Goal: Contribute content

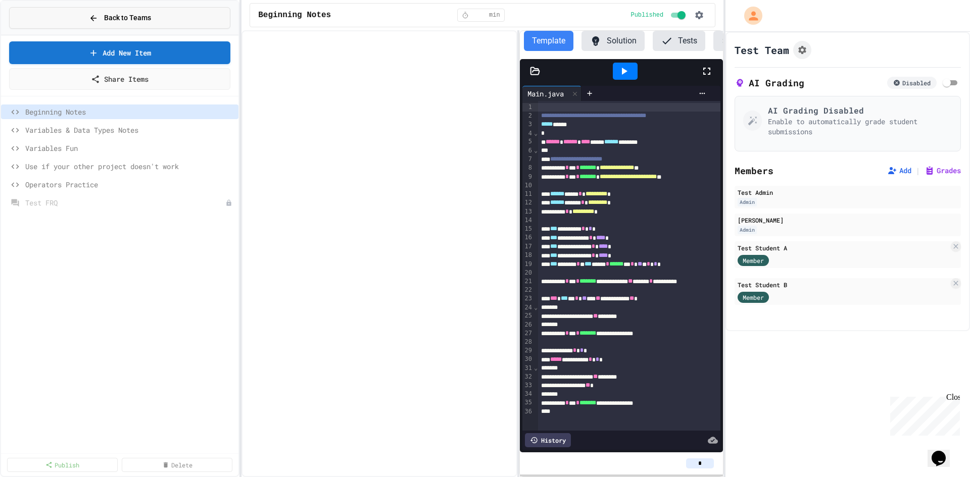
click at [109, 23] on span "Back to Teams" at bounding box center [127, 18] width 47 height 11
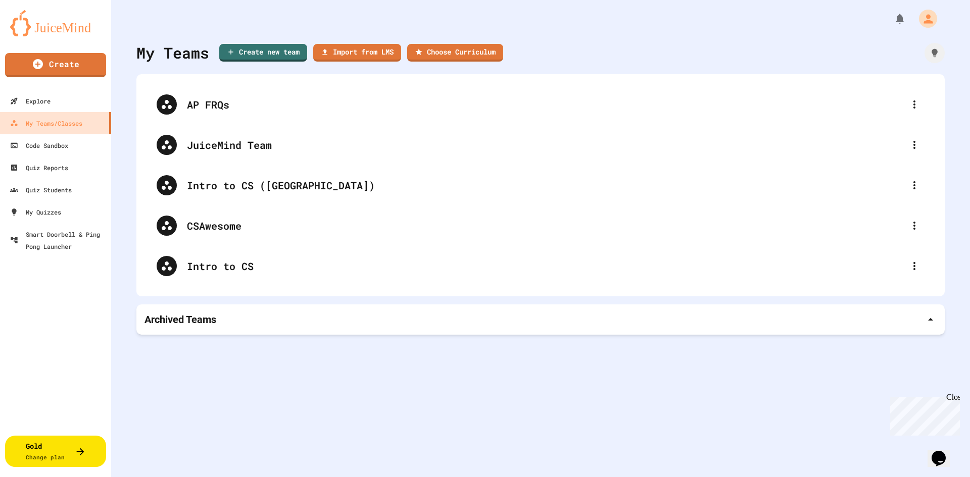
click at [224, 323] on div "Archived Teams" at bounding box center [540, 320] width 792 height 14
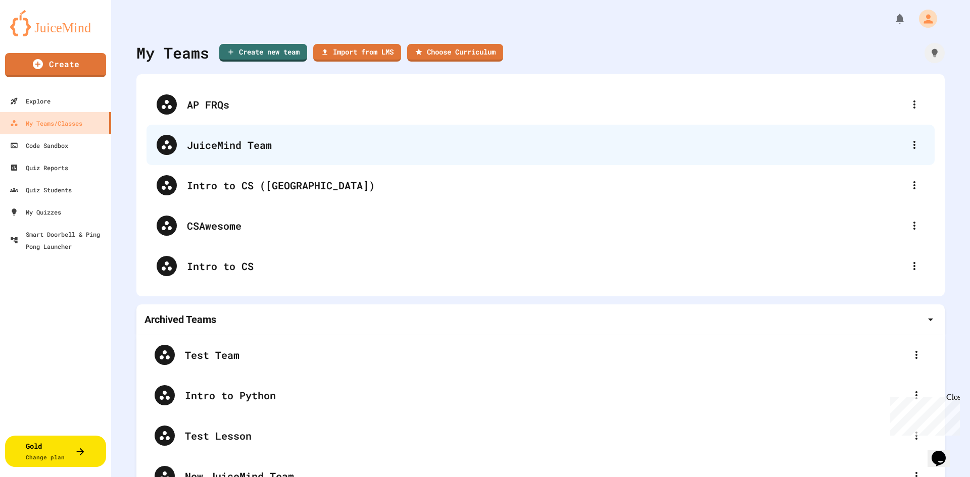
click at [235, 142] on div "JuiceMind Team" at bounding box center [545, 144] width 717 height 15
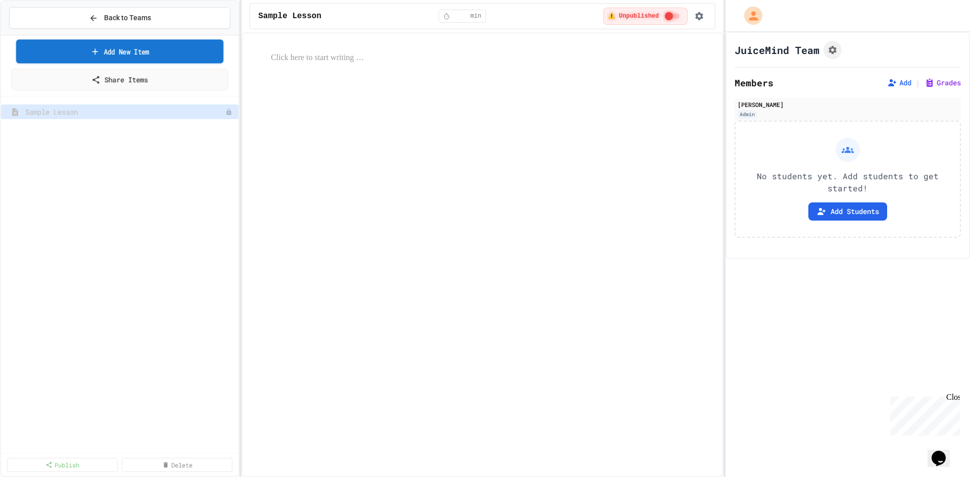
click at [152, 54] on link "Add New Item" at bounding box center [120, 51] width 208 height 24
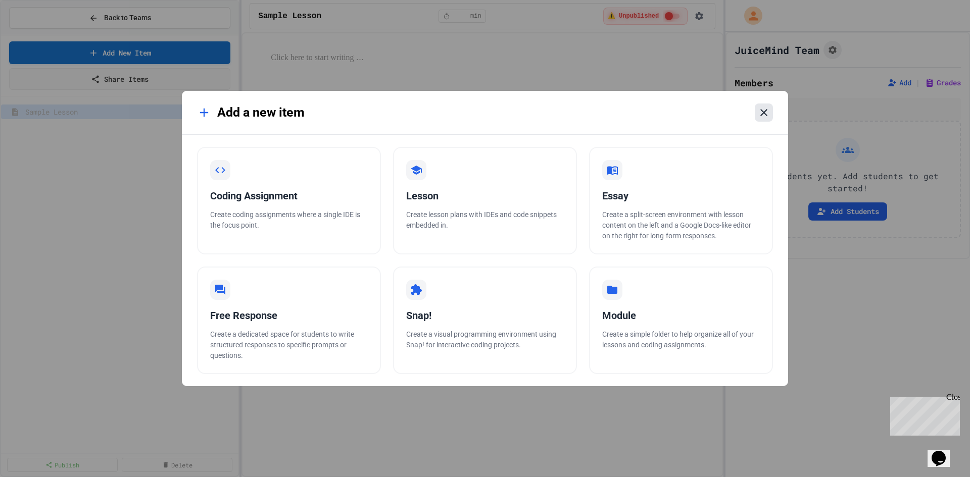
click at [761, 112] on icon at bounding box center [764, 113] width 12 height 12
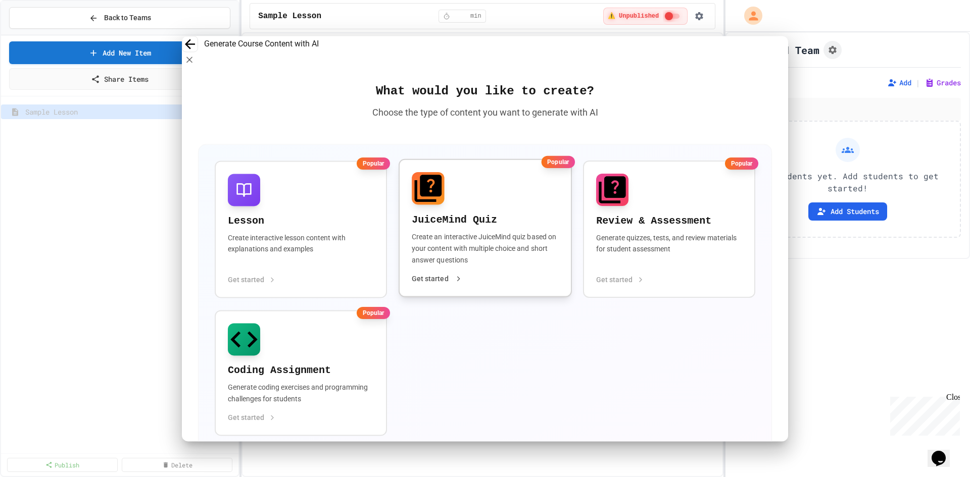
click at [464, 237] on p "Create an interactive JuiceMind quiz based on your content with multiple choice…" at bounding box center [485, 248] width 146 height 35
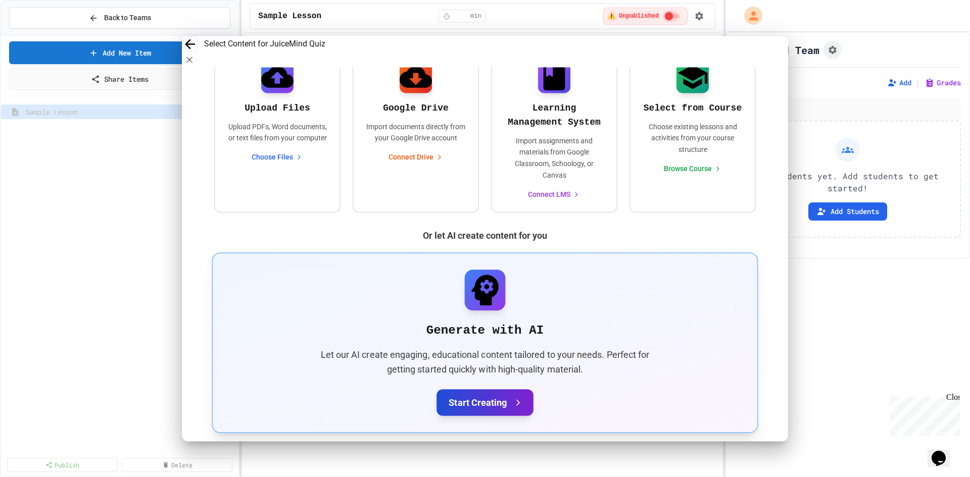
scroll to position [152, 0]
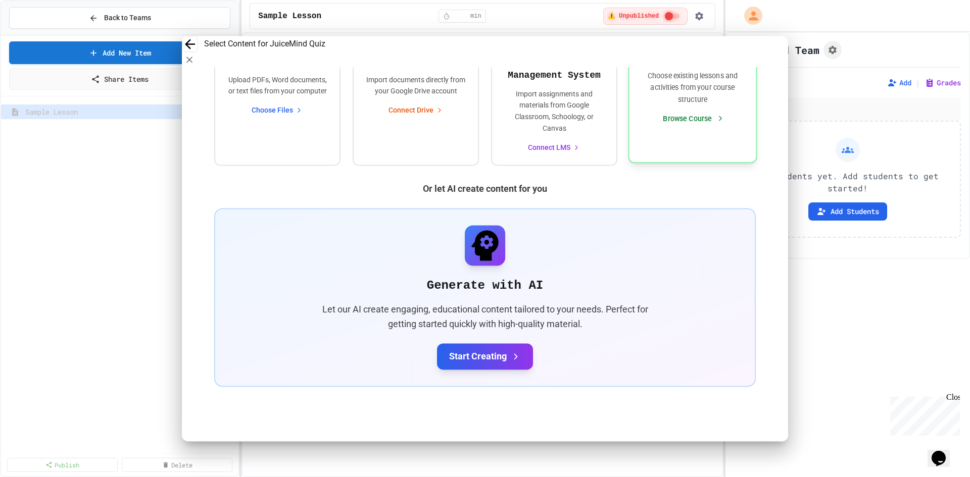
click at [713, 98] on p "Choose existing lessons and activities from your course structure" at bounding box center [693, 87] width 102 height 35
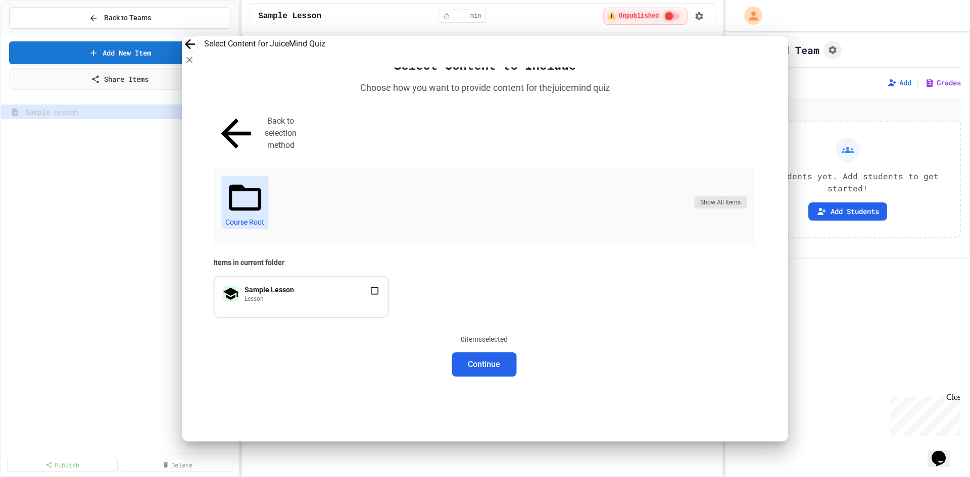
scroll to position [0, 0]
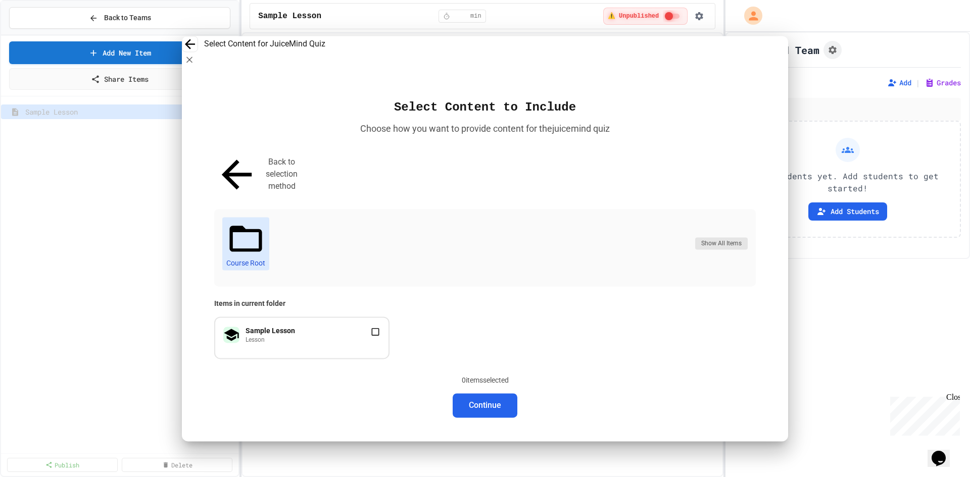
click at [194, 55] on icon "button" at bounding box center [189, 60] width 10 height 10
